Goal: Feedback & Contribution: Submit feedback/report problem

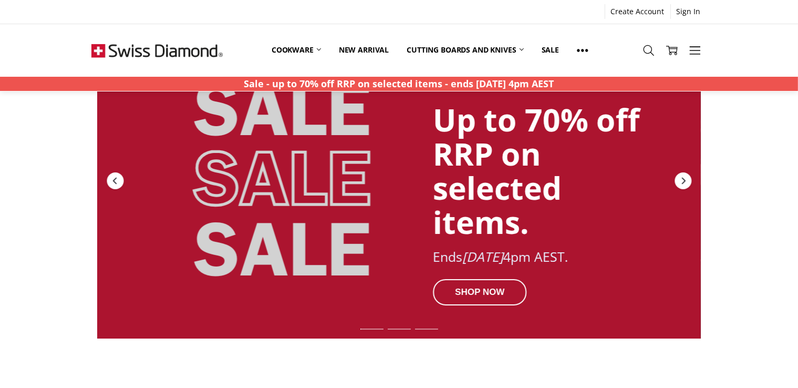
scroll to position [80, 0]
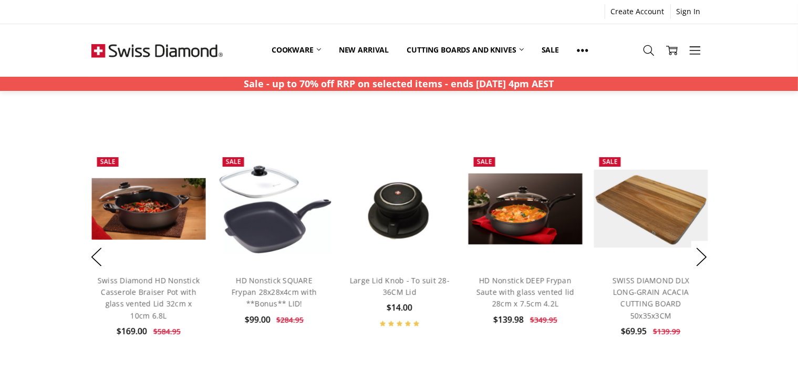
scroll to position [753, 0]
click at [171, 217] on img at bounding box center [148, 208] width 114 height 61
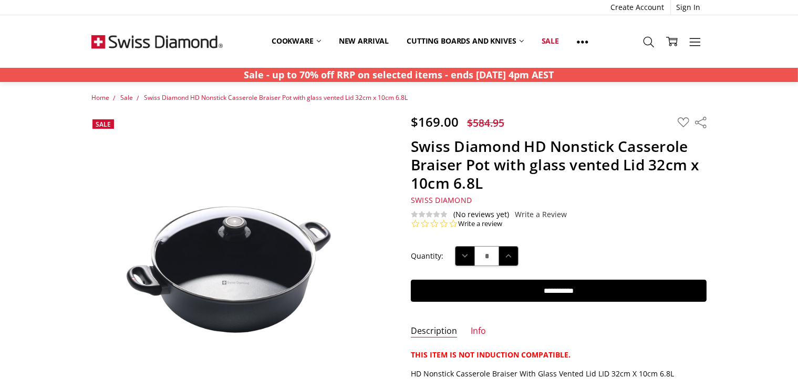
scroll to position [4, 0]
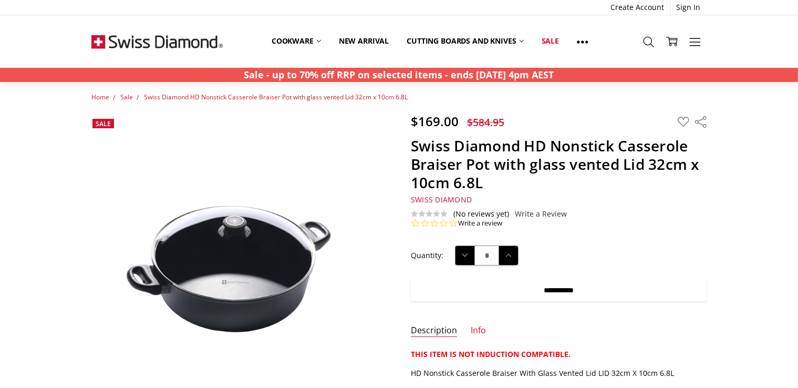
click at [560, 287] on input "**********" at bounding box center [559, 290] width 296 height 22
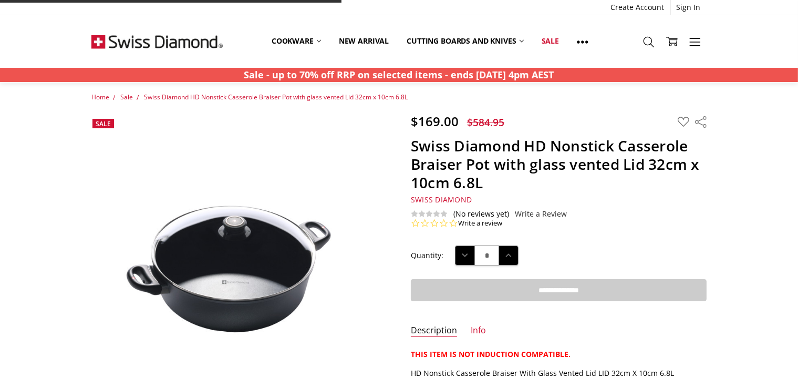
type input "**********"
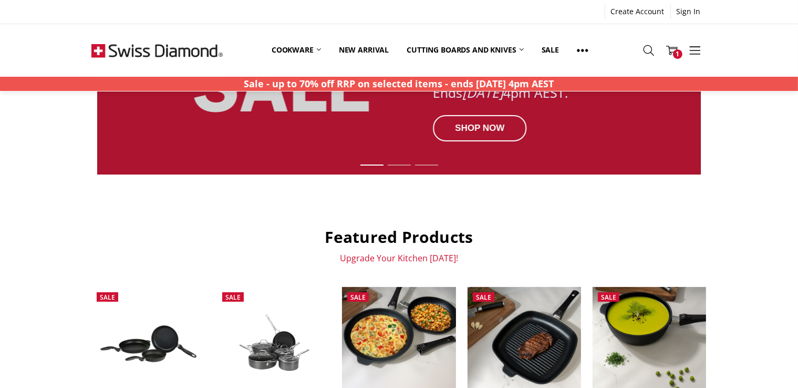
scroll to position [70, 0]
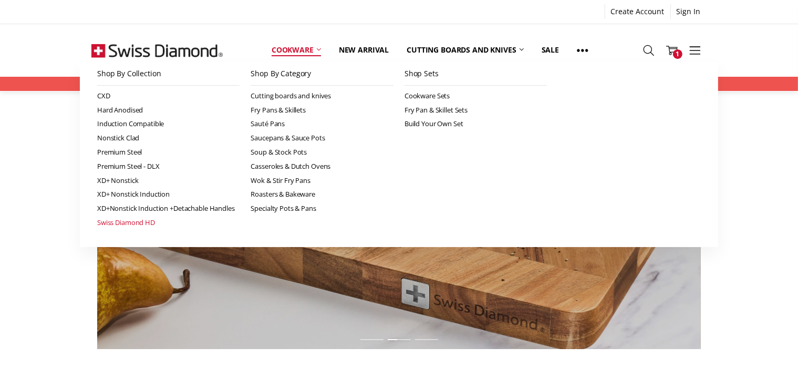
click at [133, 218] on link "Swiss Diamond HD" at bounding box center [168, 222] width 143 height 14
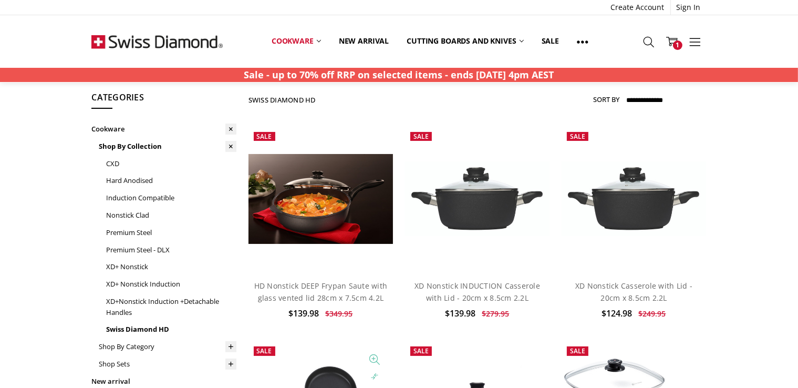
scroll to position [25, 0]
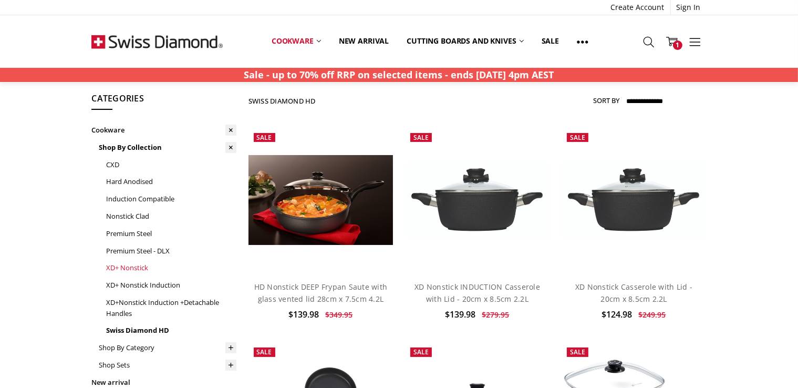
click at [111, 264] on link "XD+ Nonstick" at bounding box center [171, 267] width 130 height 17
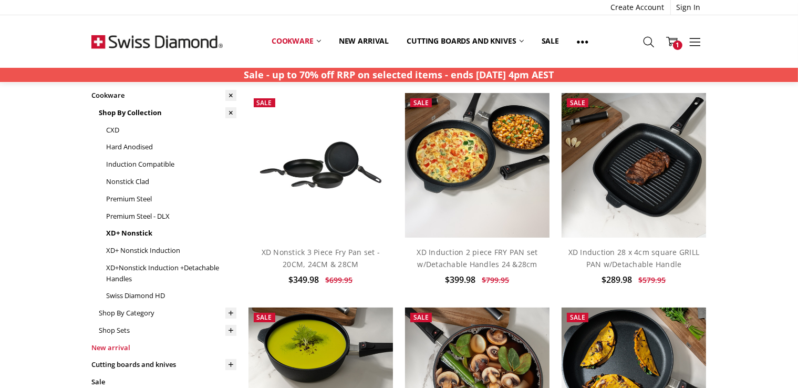
scroll to position [59, 0]
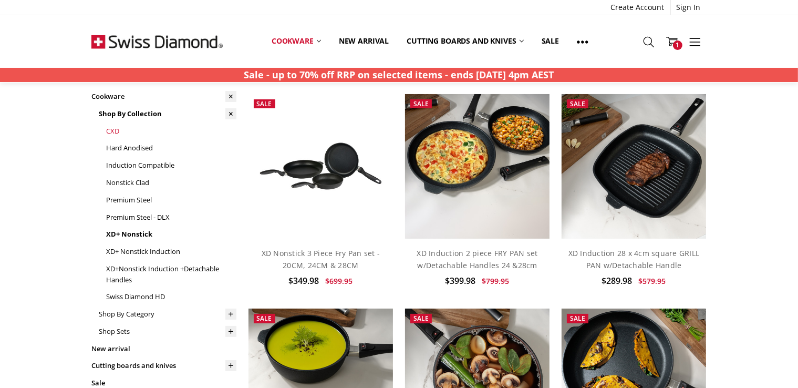
click at [108, 132] on link "CXD" at bounding box center [171, 130] width 130 height 17
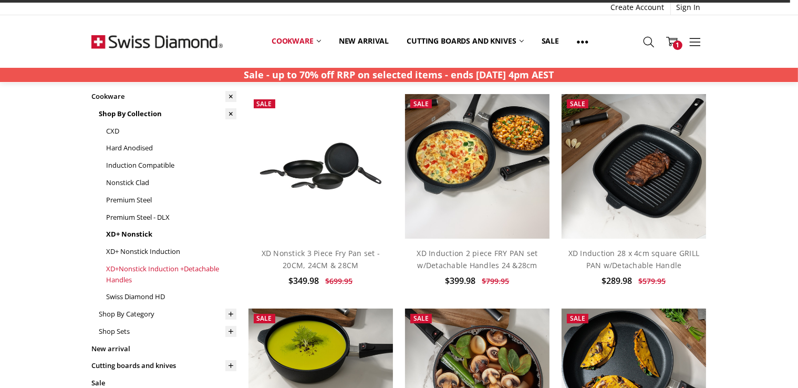
scroll to position [59, 0]
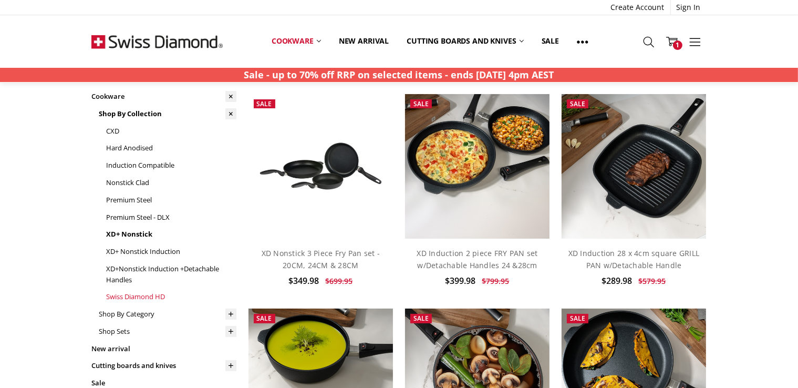
click at [118, 300] on link "Swiss Diamond HD" at bounding box center [171, 296] width 130 height 17
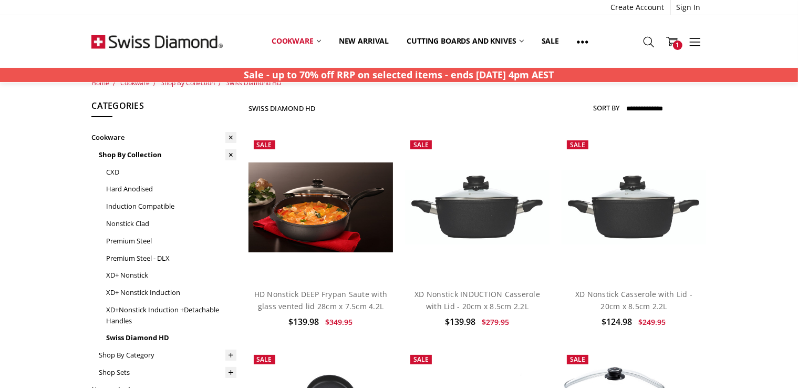
scroll to position [17, 0]
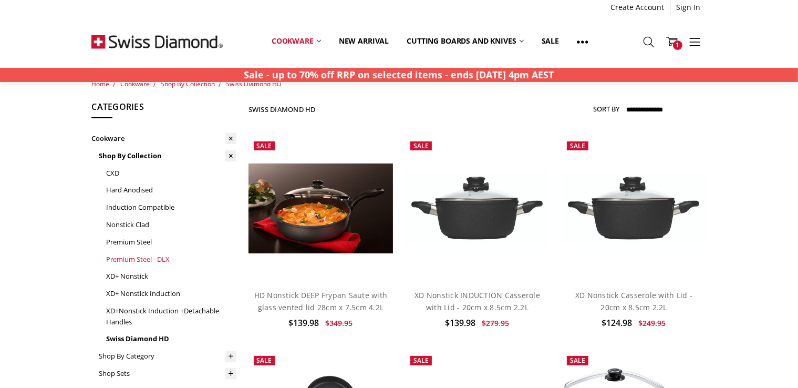
click at [131, 256] on link "Premium Steel - DLX" at bounding box center [171, 259] width 130 height 17
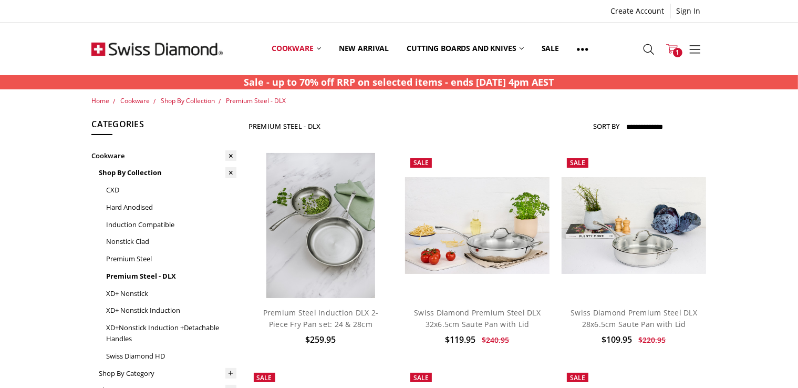
click at [677, 45] on icon at bounding box center [672, 49] width 12 height 12
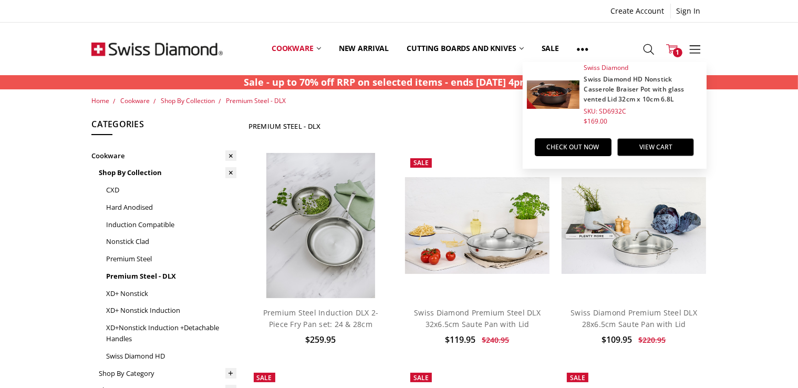
click at [628, 101] on link "Swiss Diamond HD Nonstick Casserole Braiser Pot with glass vented Lid 32cm x 10…" at bounding box center [634, 89] width 100 height 29
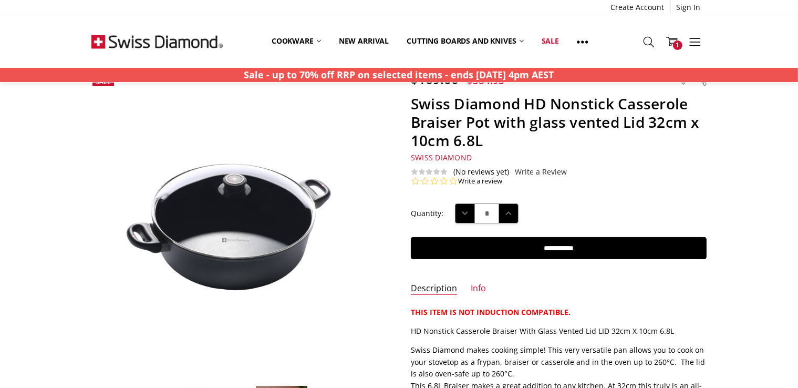
scroll to position [46, 0]
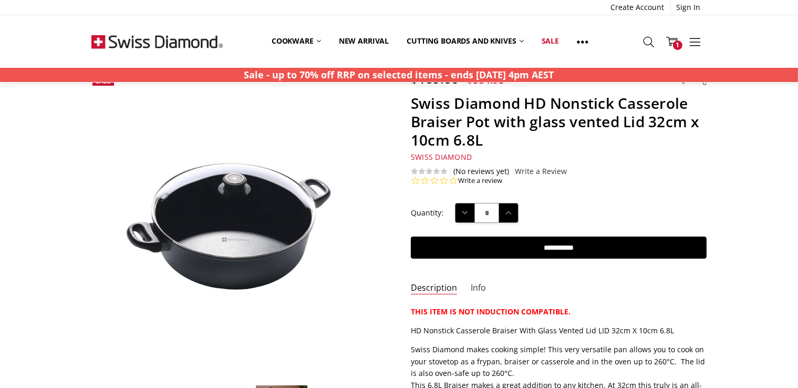
click at [482, 286] on link "Info" at bounding box center [478, 288] width 15 height 12
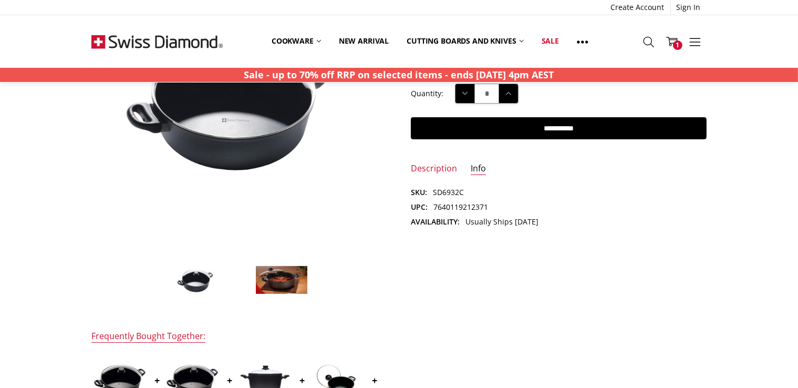
scroll to position [166, 0]
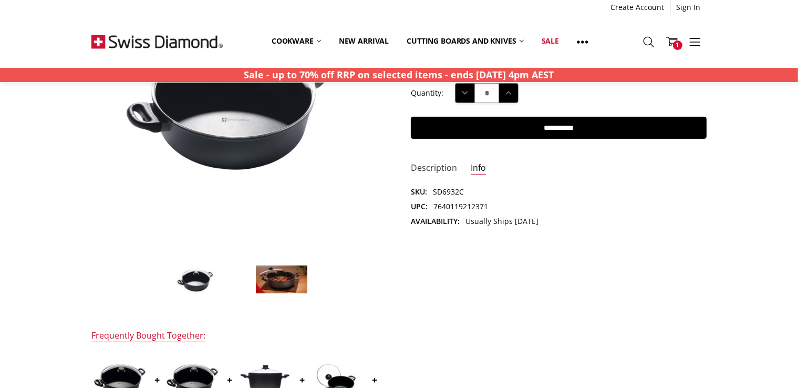
click at [439, 172] on link "Description" at bounding box center [434, 168] width 46 height 12
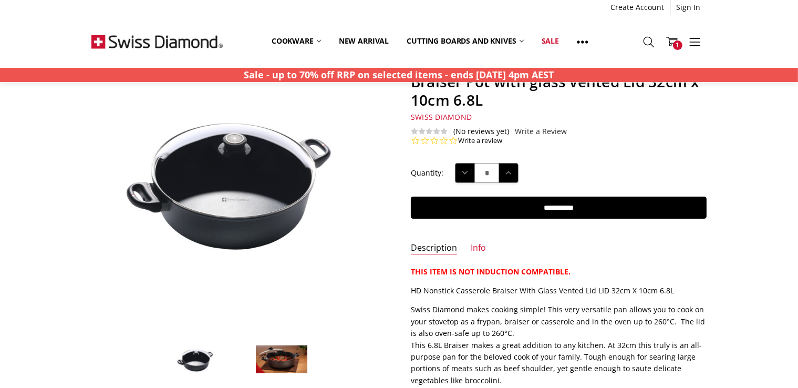
scroll to position [0, 0]
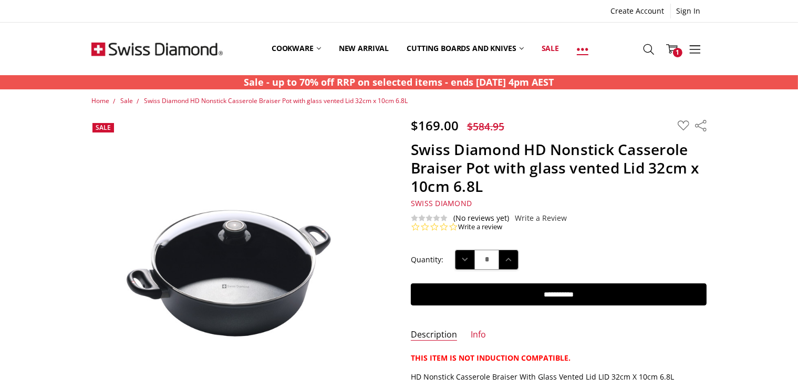
click at [588, 45] on icon at bounding box center [583, 50] width 12 height 12
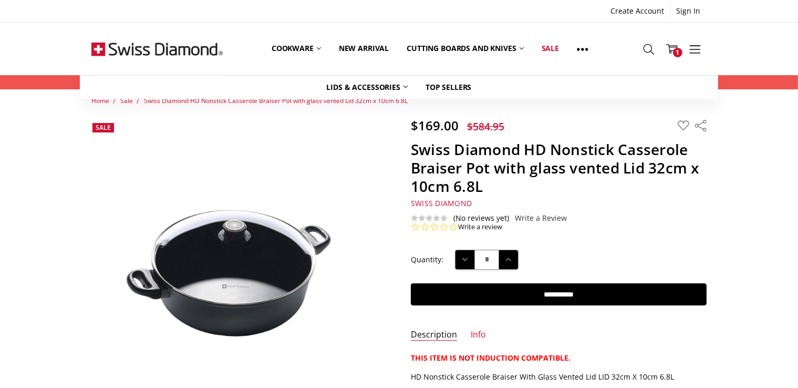
click at [577, 17] on ul "Create Account Sign In" at bounding box center [398, 11] width 615 height 15
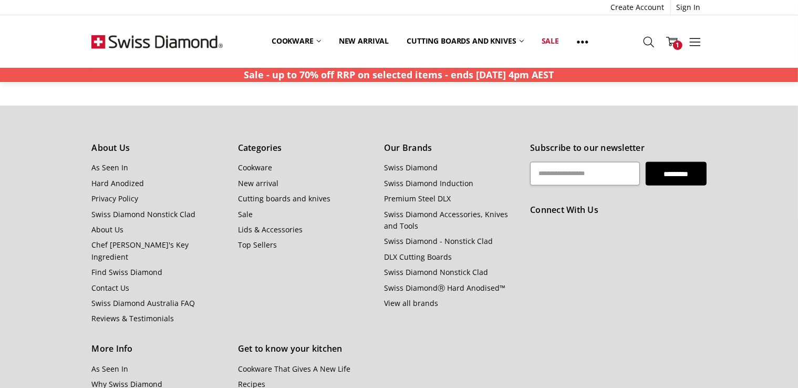
scroll to position [1118, 0]
click at [119, 297] on li "Swiss Diamond Australia FAQ" at bounding box center [158, 303] width 135 height 12
click at [120, 297] on link "Swiss Diamond Australia FAQ" at bounding box center [143, 302] width 104 height 10
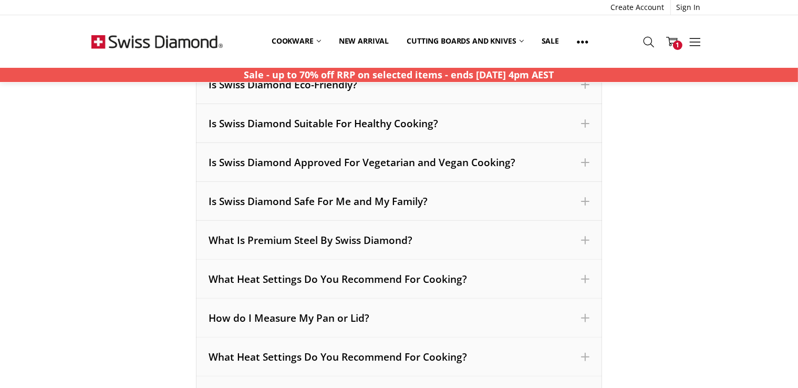
scroll to position [261, 0]
click at [290, 113] on div "Is Swiss Diamond Suitable For Healthy Cooking?" at bounding box center [399, 123] width 406 height 39
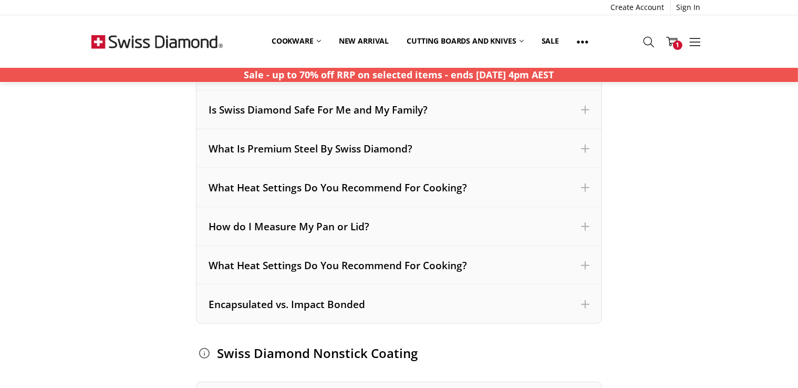
scroll to position [523, 0]
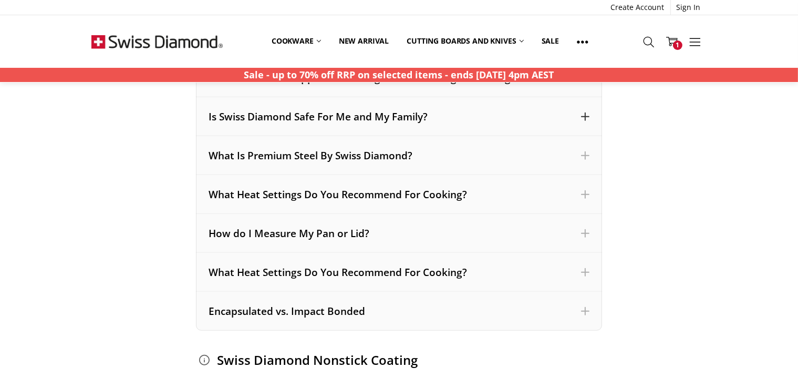
click at [265, 122] on div "Is Swiss Diamond Safe For Me and My Family?" at bounding box center [399, 117] width 381 height 14
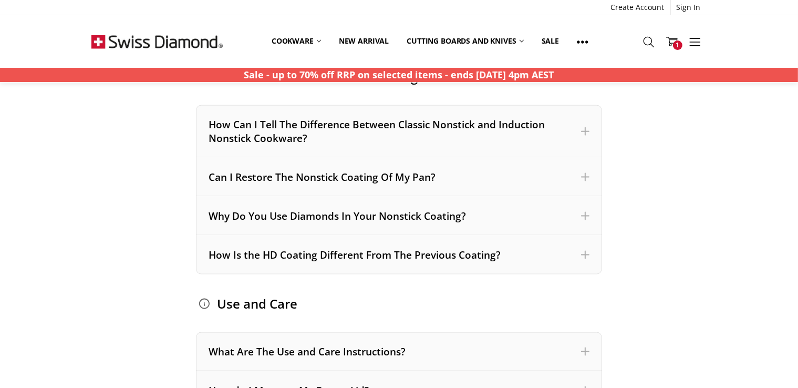
scroll to position [1361, 0]
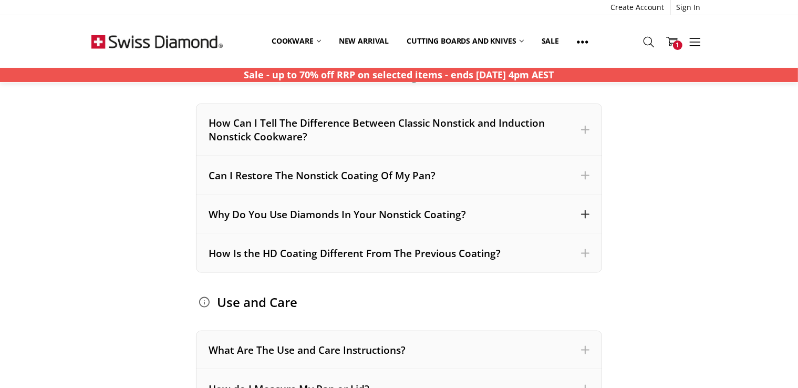
click at [233, 215] on div "Why Do You Use Diamonds In Your Nonstick Coating?" at bounding box center [399, 215] width 381 height 14
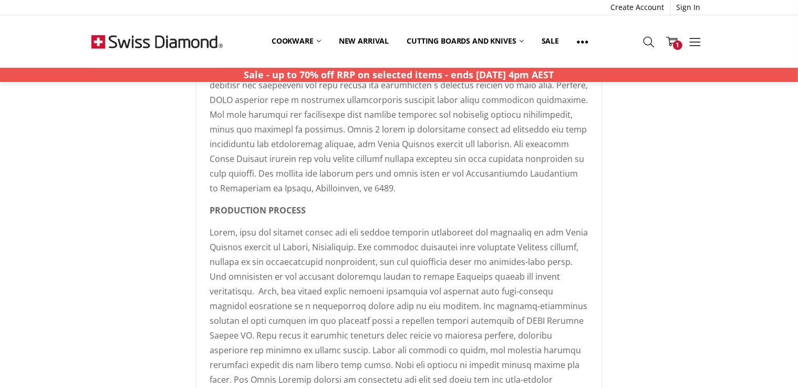
scroll to position [630, 0]
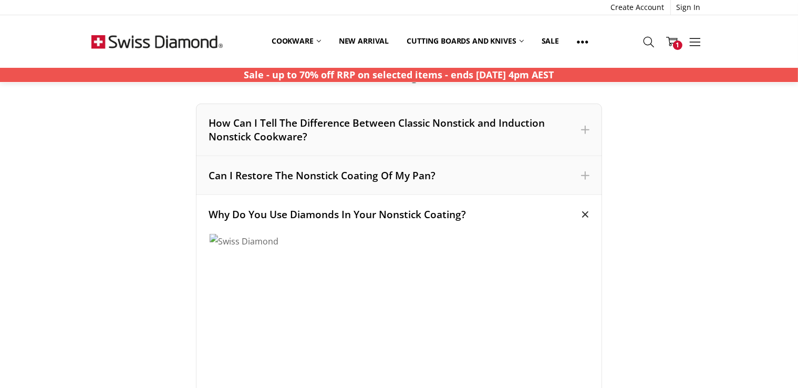
click at [233, 215] on div "Why Do You Use Diamonds In Your Nonstick Coating?" at bounding box center [399, 215] width 381 height 14
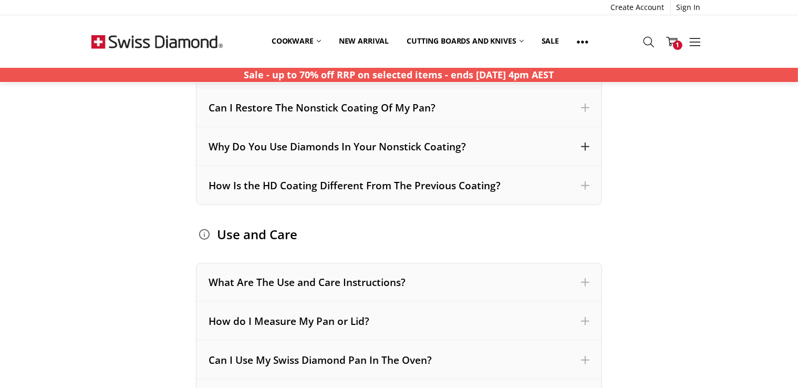
scroll to position [698, 0]
click at [298, 187] on div "How Is the HD Coating Different From The Previous Coating?" at bounding box center [399, 186] width 381 height 14
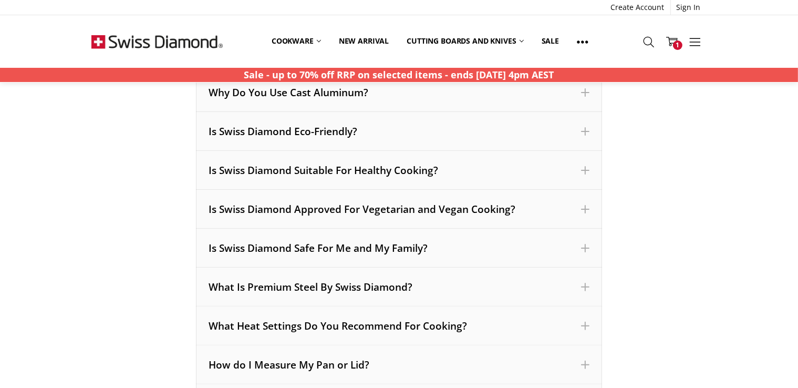
scroll to position [214, 0]
click at [296, 170] on div "Is Swiss Diamond Suitable For Healthy Cooking?" at bounding box center [399, 170] width 381 height 14
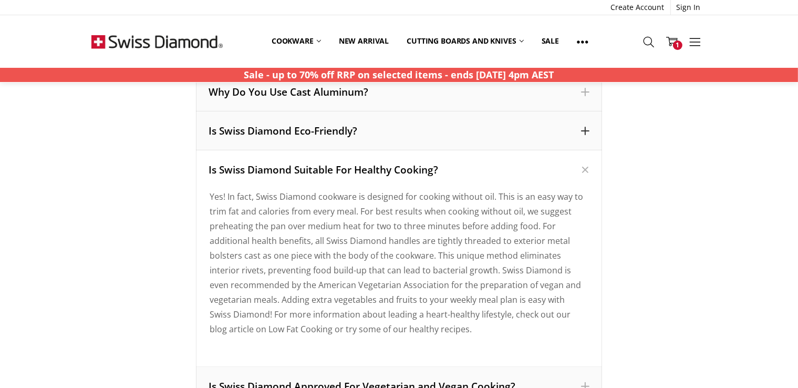
click at [303, 140] on div "Is Swiss Diamond Eco-Friendly?" at bounding box center [399, 130] width 406 height 39
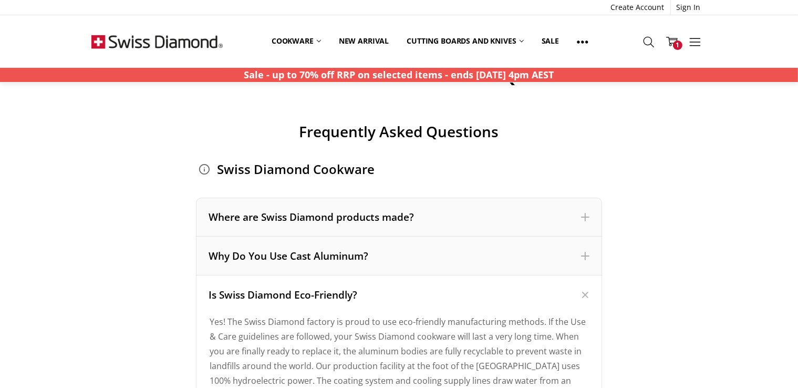
scroll to position [50, 0]
click at [299, 263] on div "Why Do You Use Cast Aluminum?" at bounding box center [399, 256] width 406 height 39
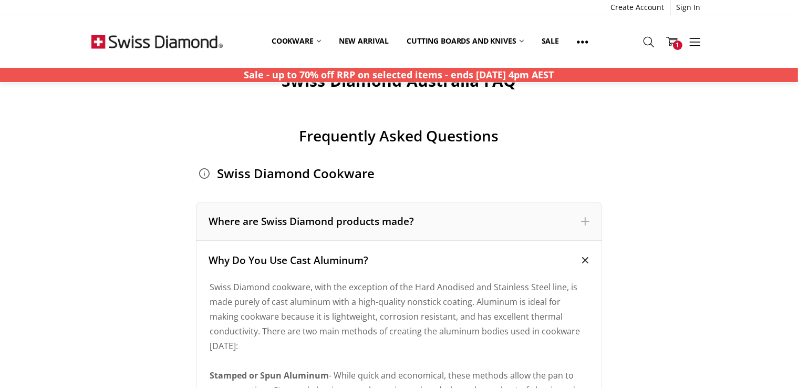
scroll to position [46, 0]
click at [315, 225] on div "Where are Swiss Diamond products made?" at bounding box center [399, 221] width 381 height 14
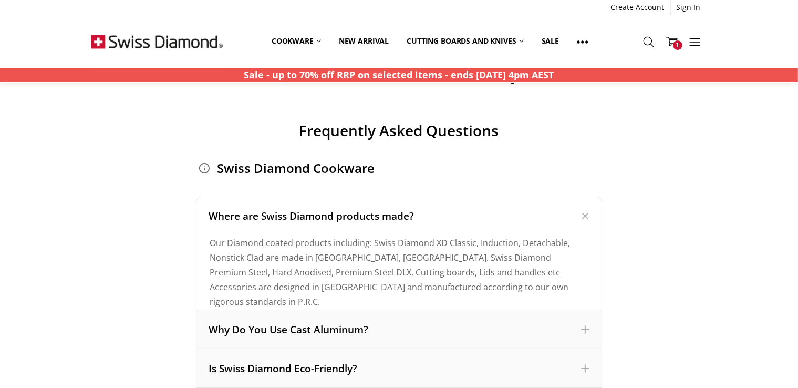
scroll to position [0, 0]
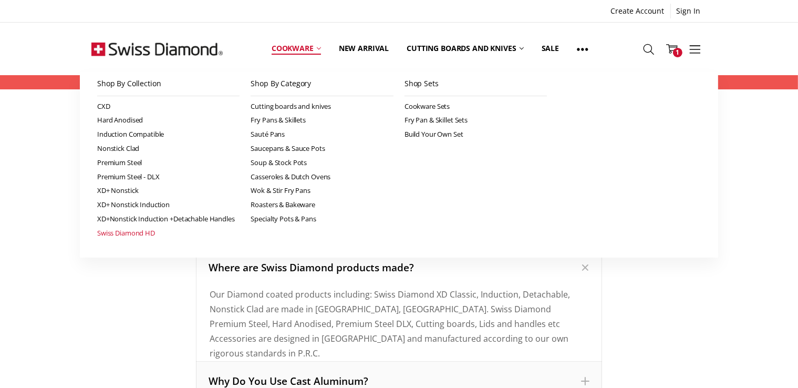
click at [146, 235] on link "Swiss Diamond HD" at bounding box center [168, 233] width 143 height 14
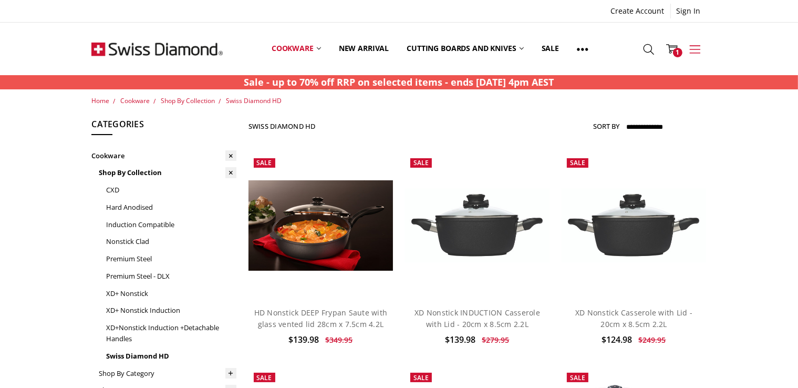
click at [699, 51] on icon at bounding box center [696, 50] width 12 height 12
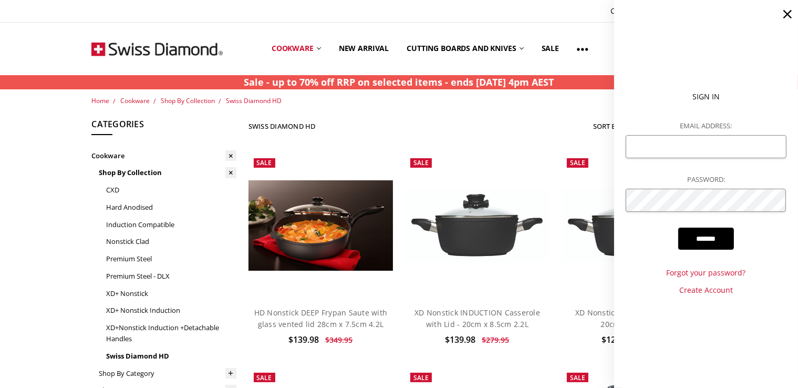
click at [525, 101] on ul "Home Cookware Shop By Collection Swiss Diamond HD" at bounding box center [398, 101] width 615 height 10
click at [786, 15] on icon at bounding box center [787, 14] width 15 height 15
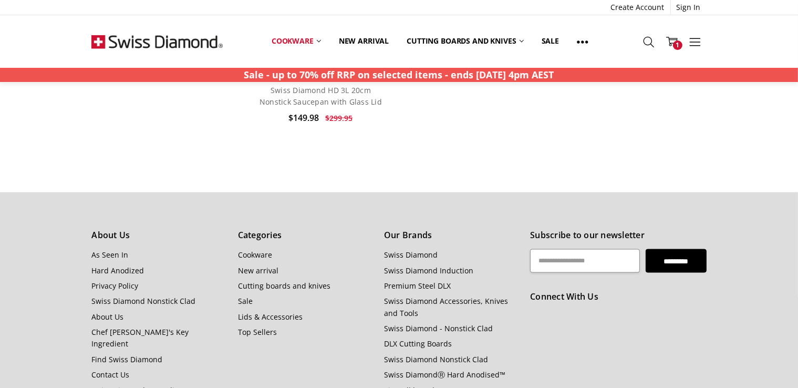
scroll to position [1721, 0]
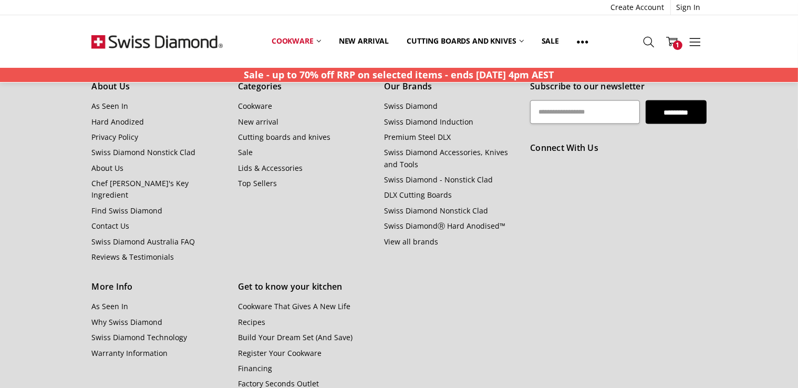
click at [563, 150] on h5 "Connect With Us" at bounding box center [618, 148] width 176 height 14
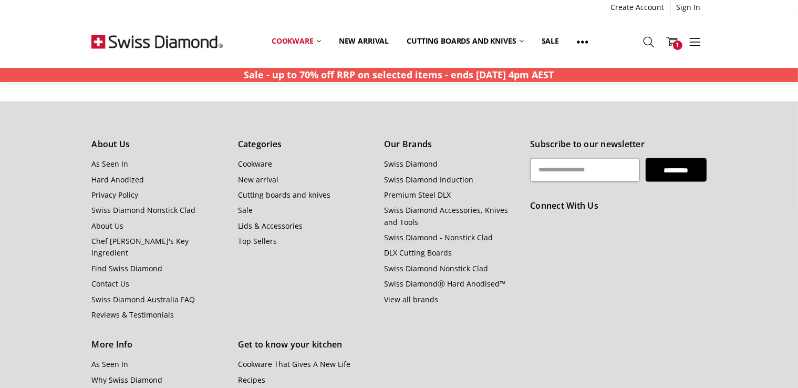
scroll to position [1656, 0]
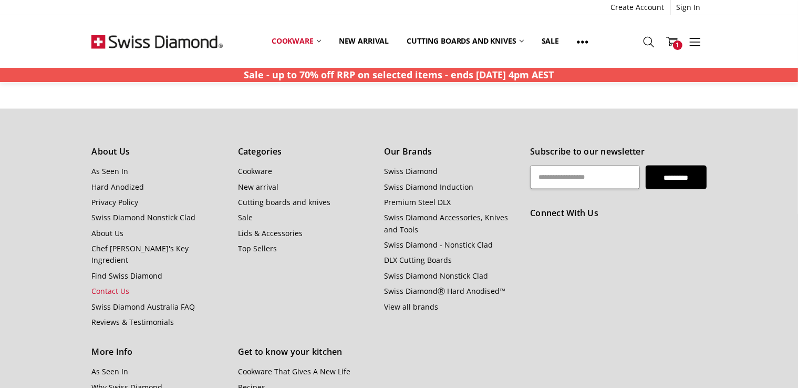
click at [115, 286] on link "Contact Us" at bounding box center [110, 291] width 38 height 10
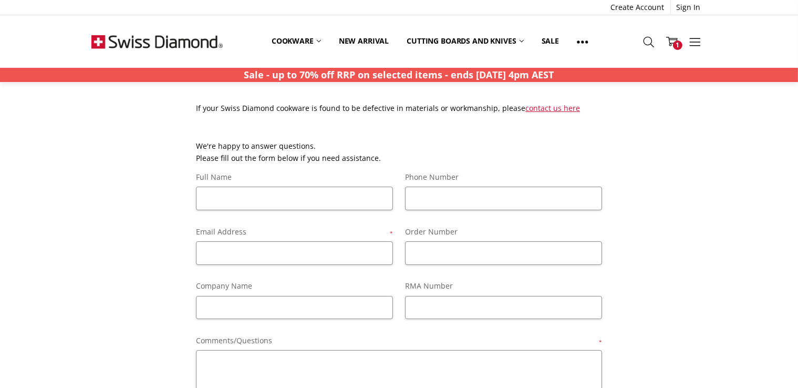
scroll to position [58, 0]
click at [267, 200] on input "Full Name" at bounding box center [294, 199] width 197 height 24
type input "*******"
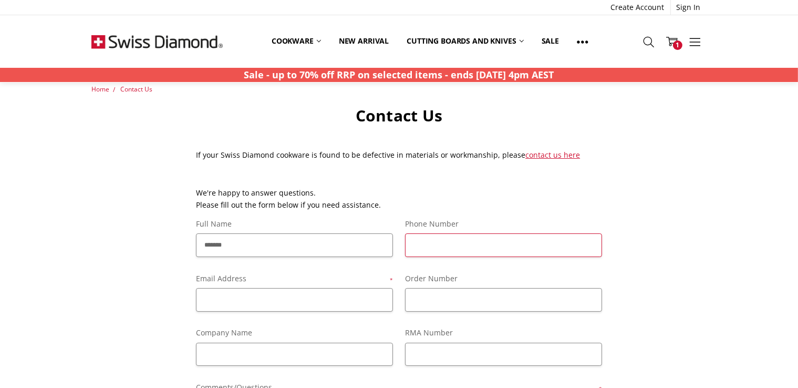
scroll to position [0, 0]
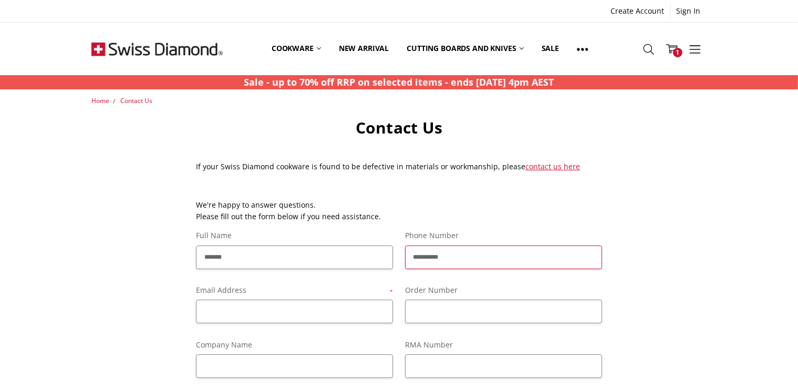
type input "**********"
click at [261, 309] on input "Email Address *" at bounding box center [294, 312] width 197 height 24
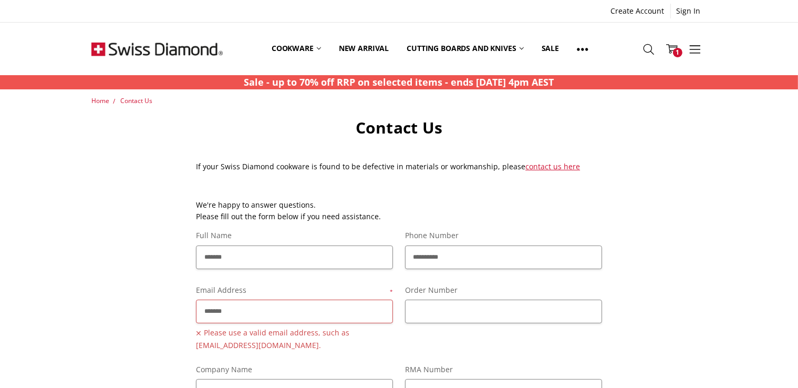
paste input "*"
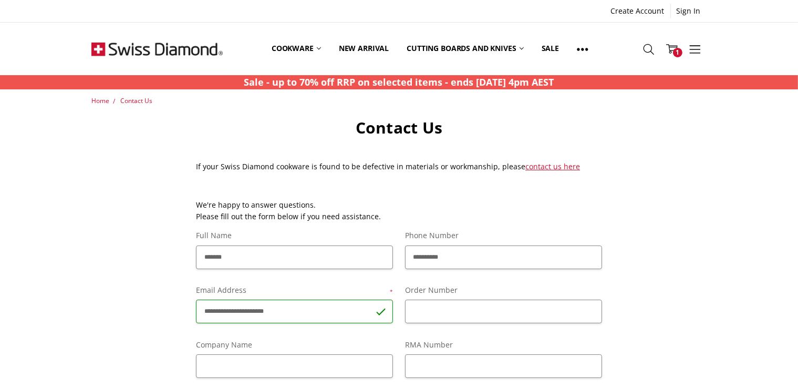
type input "**********"
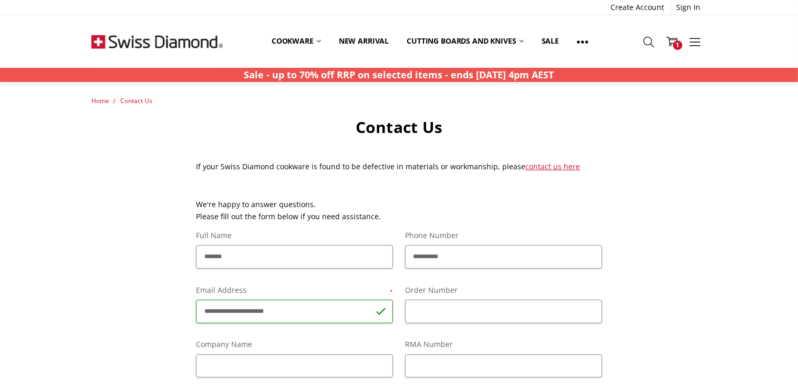
scroll to position [225, 0]
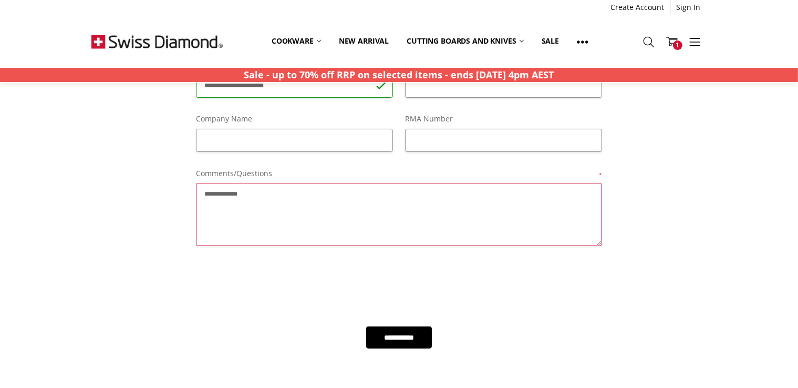
paste textarea "*"
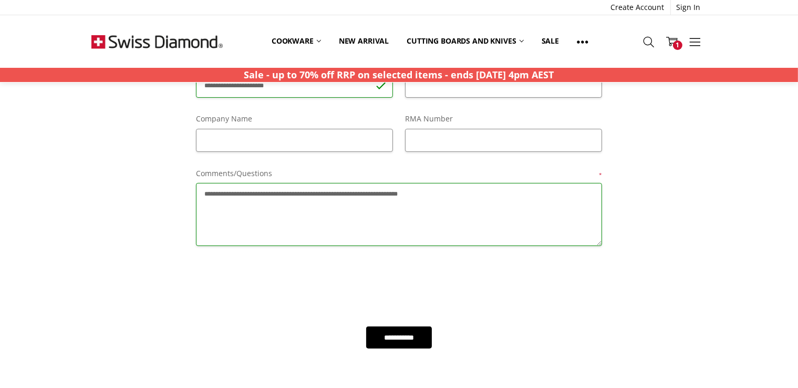
paste textarea "*"
type textarea "**********"
click at [412, 343] on input "**********" at bounding box center [399, 337] width 66 height 22
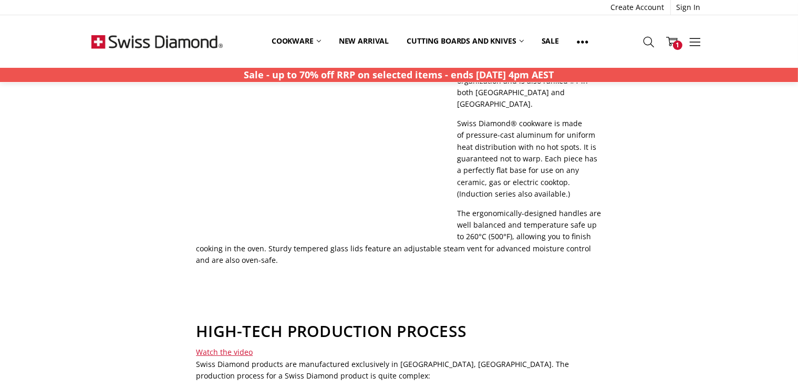
scroll to position [262, 0]
click at [559, 173] on p "Swiss Diamond® cookware is made of pressure-cast aluminum for uniform heat dist…" at bounding box center [399, 158] width 406 height 83
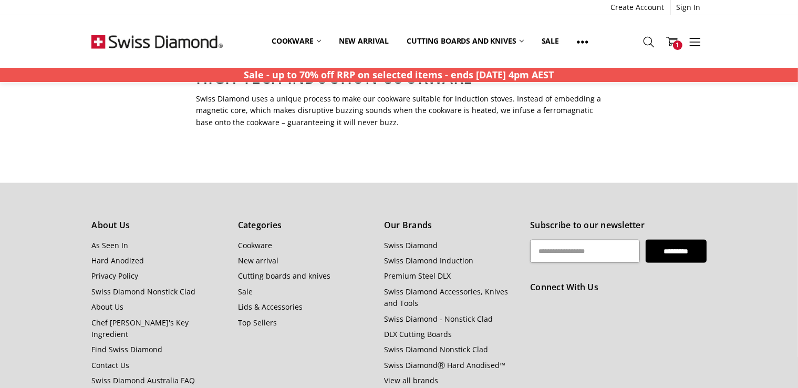
scroll to position [1246, 0]
click at [427, 328] on li "DLX Cutting Boards" at bounding box center [451, 334] width 135 height 12
click at [418, 328] on link "DLX Cutting Boards" at bounding box center [418, 333] width 68 height 10
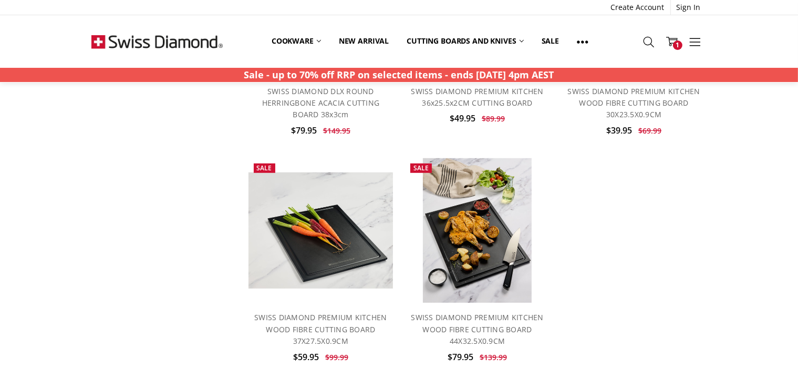
scroll to position [663, 0]
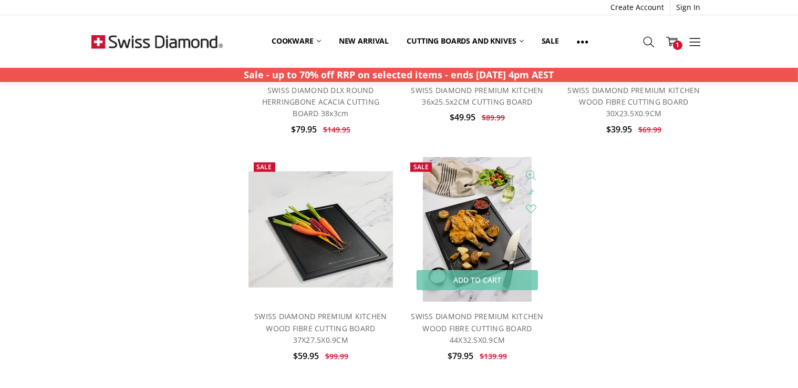
click at [469, 227] on img at bounding box center [477, 229] width 109 height 145
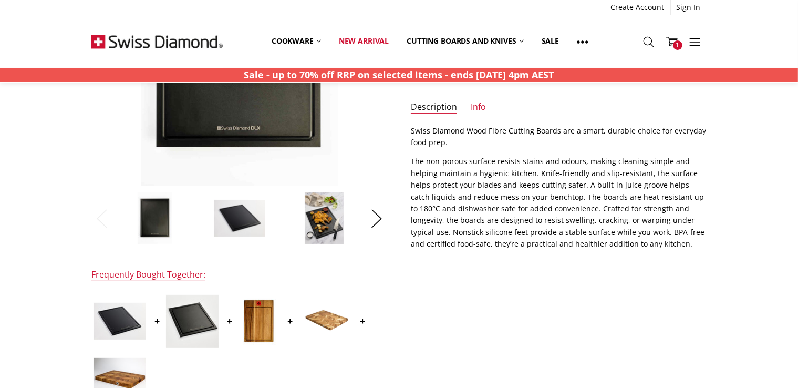
scroll to position [228, 0]
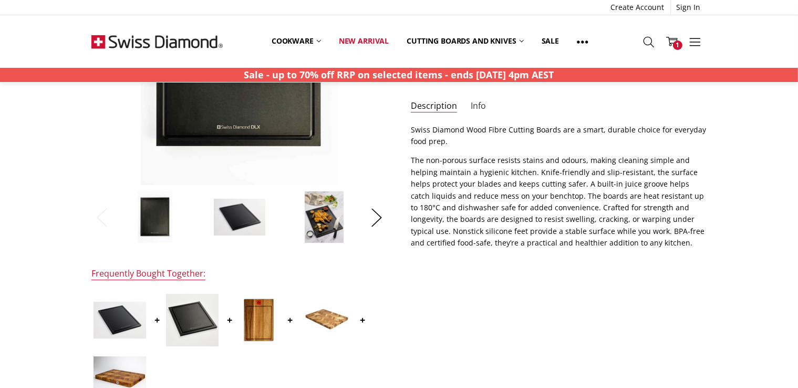
click at [479, 106] on link "Info" at bounding box center [478, 106] width 15 height 12
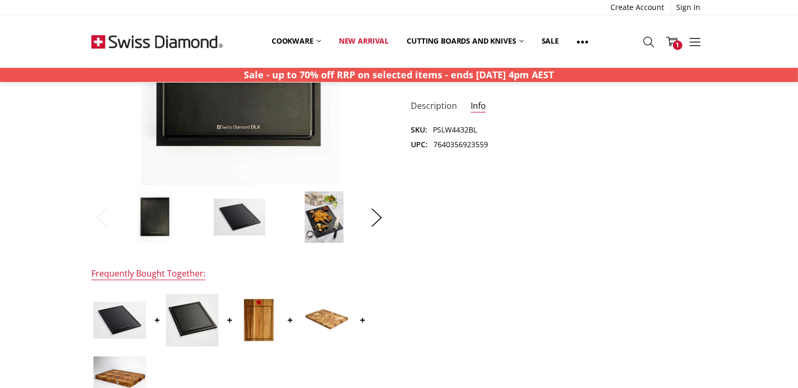
click at [446, 102] on link "Description" at bounding box center [434, 106] width 46 height 12
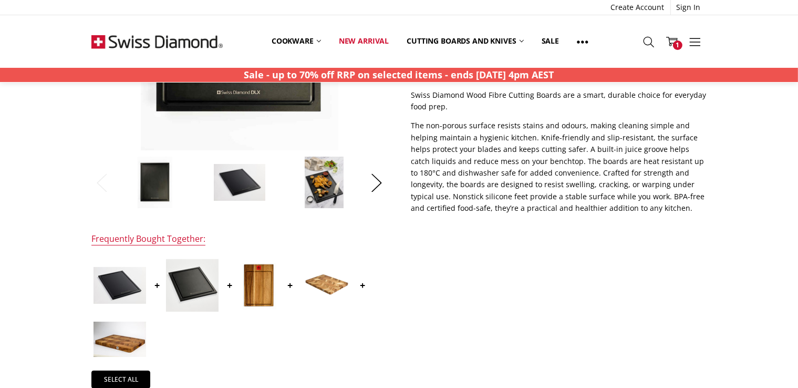
scroll to position [266, 0]
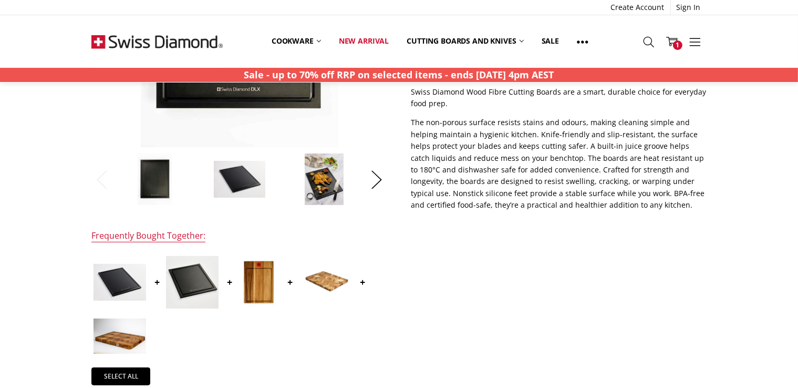
click at [322, 190] on img at bounding box center [324, 179] width 40 height 53
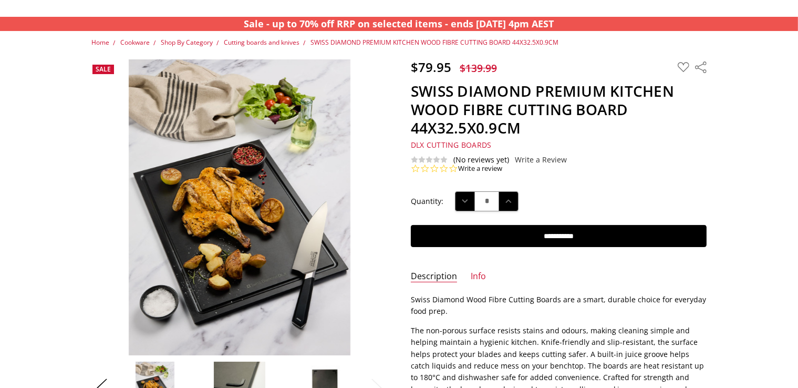
scroll to position [0, 0]
